Goal: Task Accomplishment & Management: Manage account settings

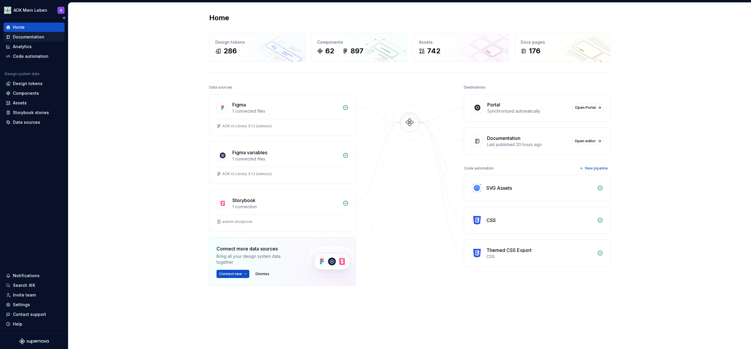
click at [24, 36] on div "Documentation" at bounding box center [28, 37] width 31 height 6
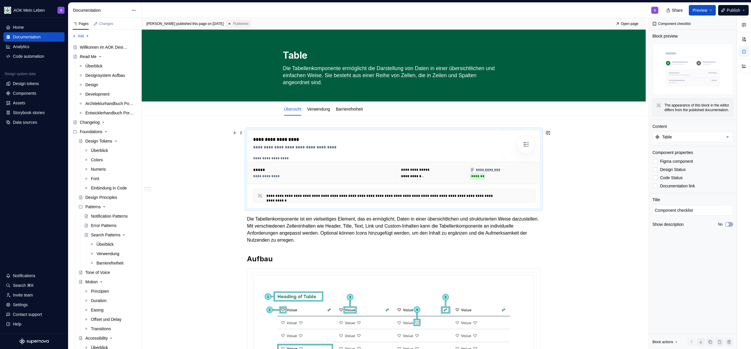
click at [133, 11] on html "AOK Mein Leben S Home Documentation Analytics Code automation Design system dat…" at bounding box center [375, 174] width 751 height 349
click at [158, 60] on div "Documentation settings" at bounding box center [167, 61] width 56 height 6
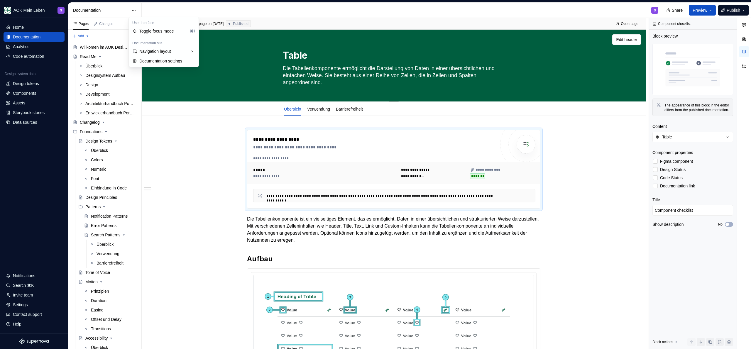
type textarea "*"
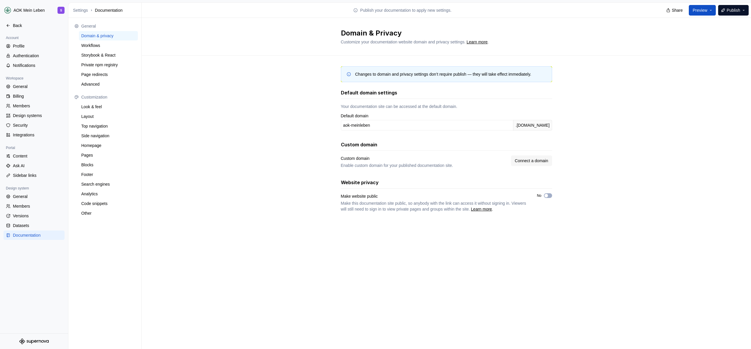
click at [206, 133] on div "Changes to domain and privacy settings don’t require publish — they will take e…" at bounding box center [446, 145] width 609 height 179
click at [218, 125] on div "Changes to domain and privacy settings don’t require publish — they will take e…" at bounding box center [446, 145] width 609 height 179
click at [235, 101] on div "Changes to domain and privacy settings don’t require publish — they will take e…" at bounding box center [446, 145] width 609 height 179
click at [310, 109] on div "Changes to domain and privacy settings don’t require publish — they will take e…" at bounding box center [446, 145] width 609 height 179
